Goal: Transaction & Acquisition: Download file/media

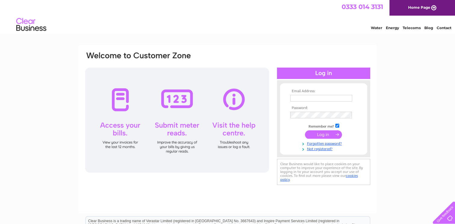
type input "carol@wintersimpson.co.uk"
click at [326, 132] on input "submit" at bounding box center [323, 135] width 37 height 8
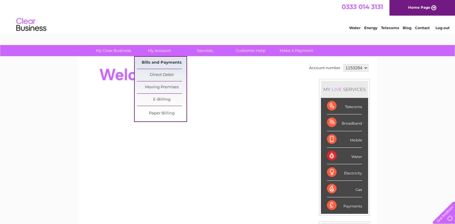
click at [160, 61] on link "Bills and Payments" at bounding box center [162, 63] width 50 height 12
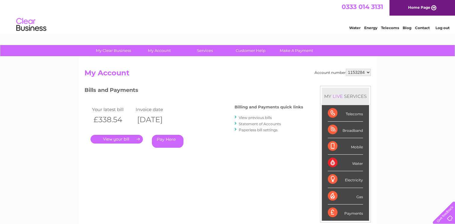
click at [126, 137] on link "." at bounding box center [117, 139] width 52 height 9
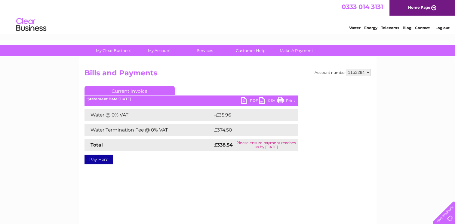
click at [245, 99] on link "PDF" at bounding box center [250, 101] width 18 height 9
